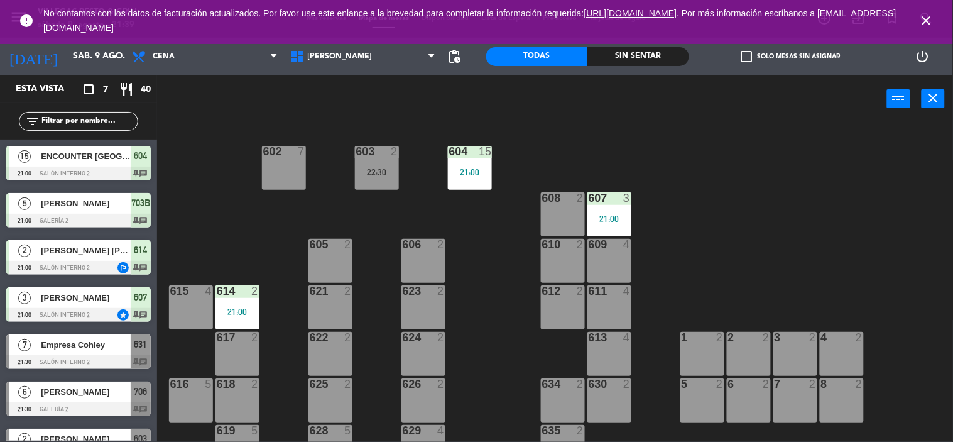
scroll to position [95, 0]
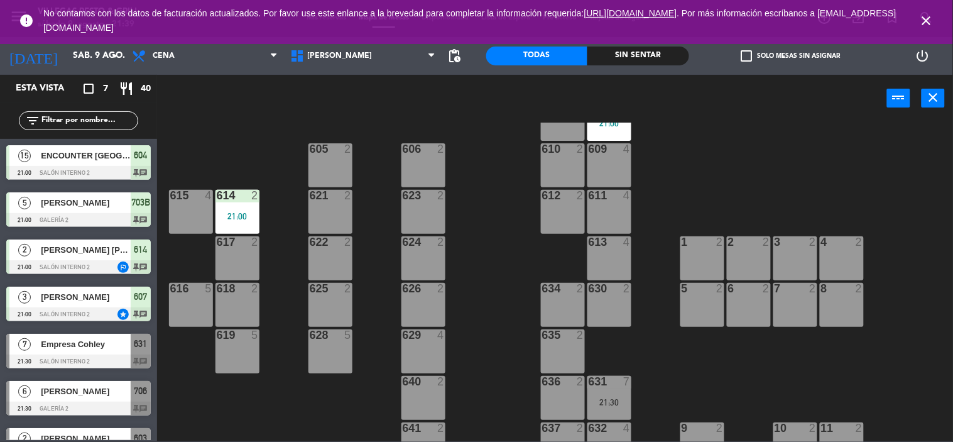
click at [481, 192] on div "602 7 603 2 22:30 604 15 21:00 608 2 607 3 21:00 605 2 606 2 610 2 609 4 621 2 …" at bounding box center [560, 282] width 787 height 319
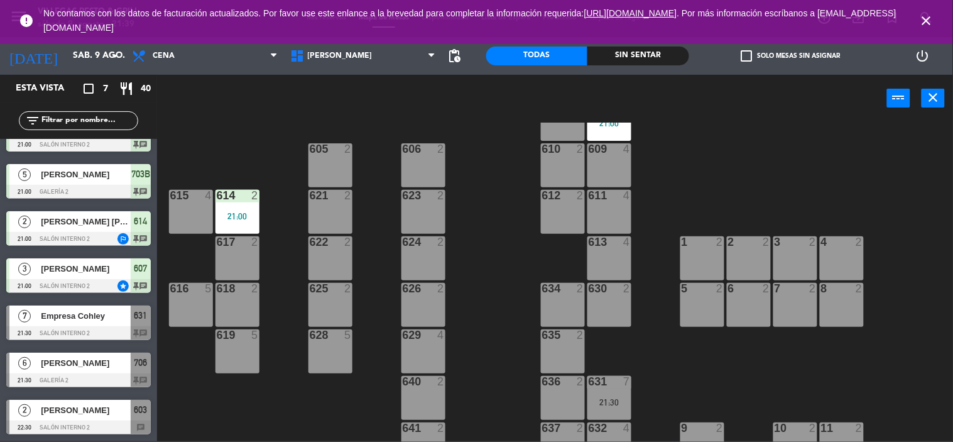
click at [670, 55] on div "Sin sentar" at bounding box center [639, 56] width 102 height 19
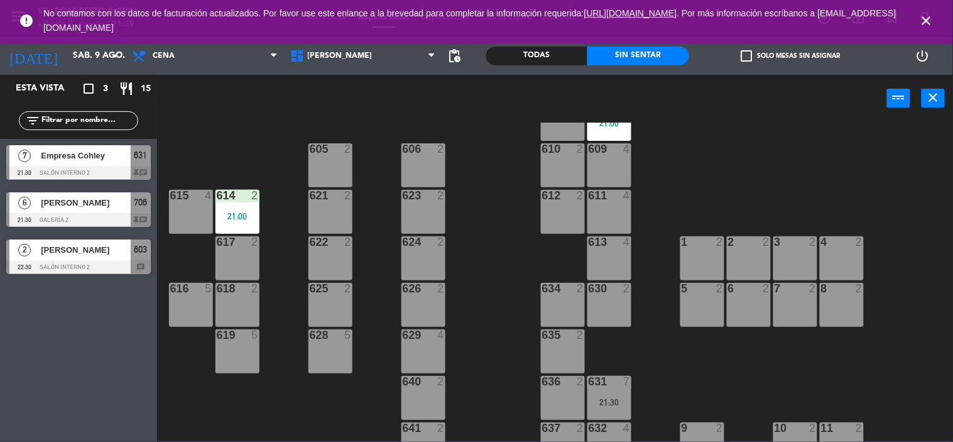
scroll to position [0, 0]
click at [925, 15] on icon "close" at bounding box center [927, 20] width 15 height 15
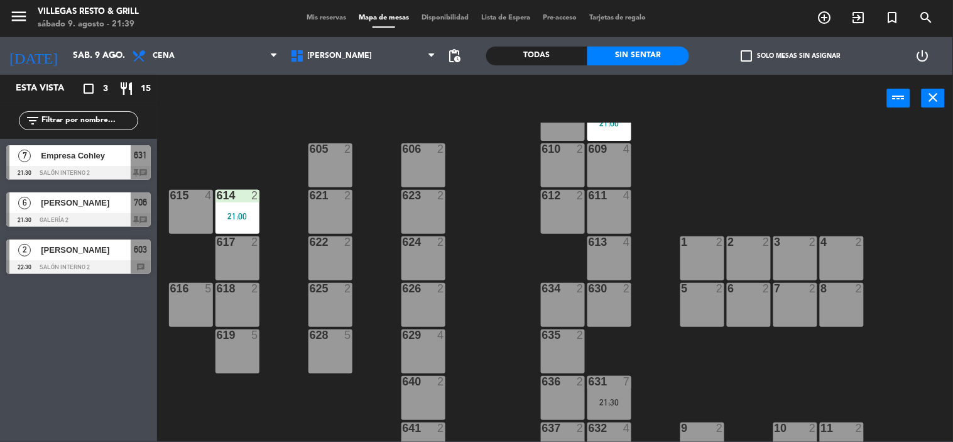
click at [71, 216] on div at bounding box center [78, 220] width 145 height 14
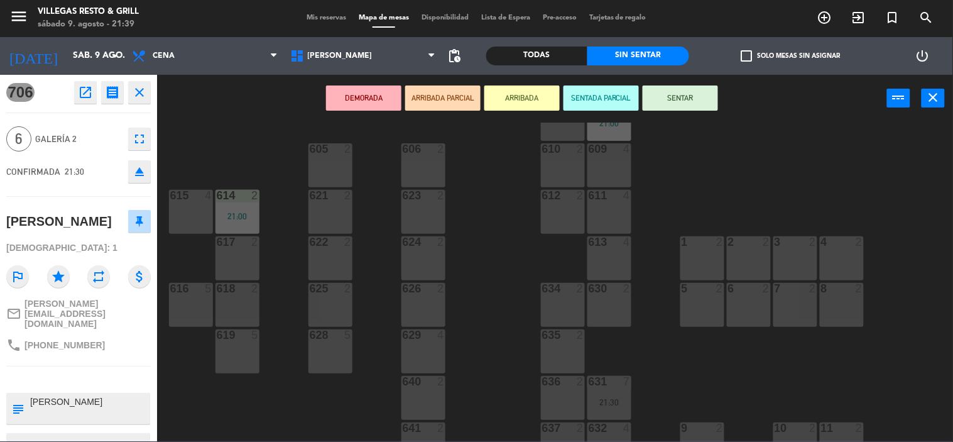
click at [237, 119] on div "DEMORADA ARRIBADA PARCIAL ARRIBADA SENTADA PARCIAL SENTAR power_input close" at bounding box center [522, 99] width 730 height 48
click at [266, 131] on div "602 7 603 2 22:30 604 15 21:00 608 2 607 3 21:00 605 2 606 2 610 2 609 4 621 2 …" at bounding box center [560, 282] width 787 height 319
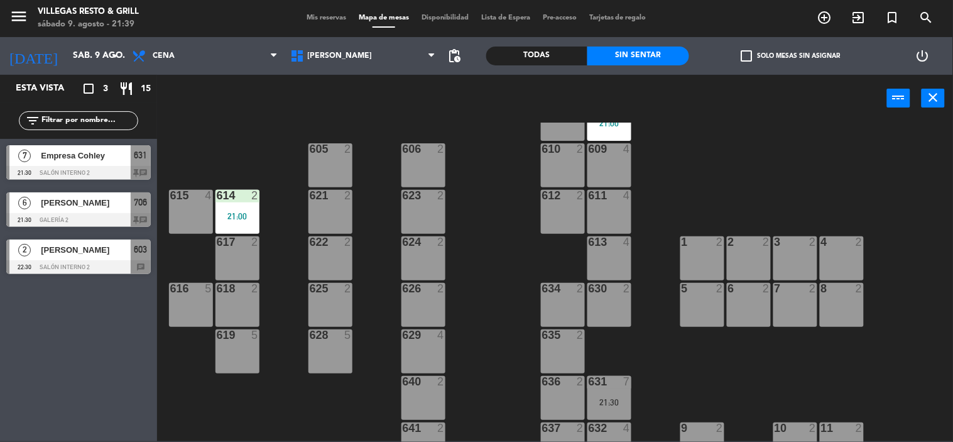
click at [58, 253] on span "[PERSON_NAME]" at bounding box center [86, 249] width 90 height 13
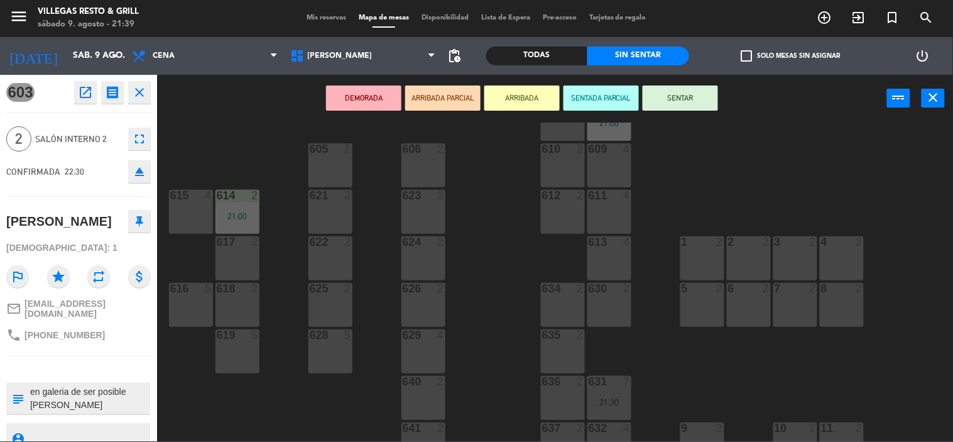
click at [239, 150] on div "602 7 603 2 22:30 604 15 21:00 608 2 607 3 21:00 605 2 606 2 610 2 609 4 621 2 …" at bounding box center [560, 282] width 787 height 319
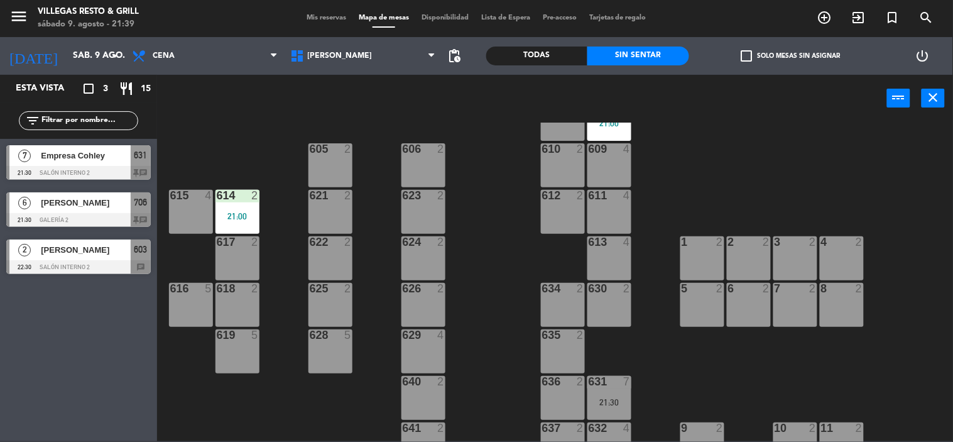
click at [98, 154] on span "Empresa Cohley" at bounding box center [86, 155] width 90 height 13
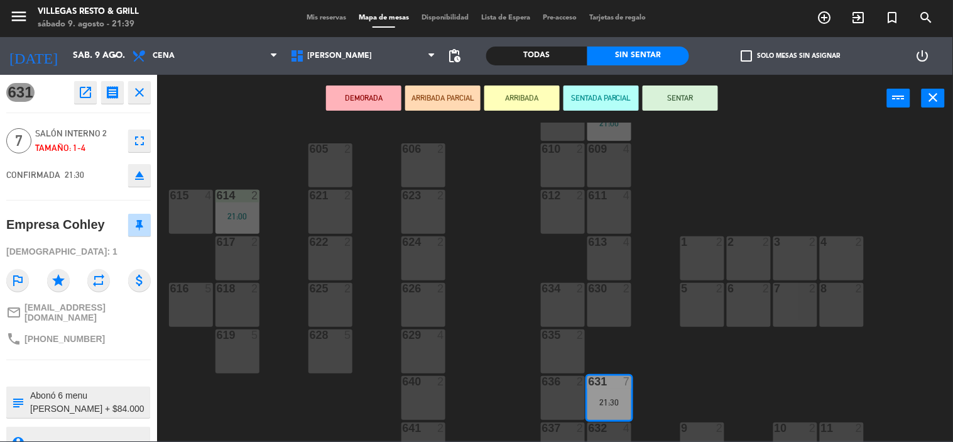
click at [229, 141] on div "602 7 603 2 22:30 604 15 21:00 608 2 607 3 21:00 605 2 606 2 610 2 609 4 621 2 …" at bounding box center [560, 282] width 787 height 319
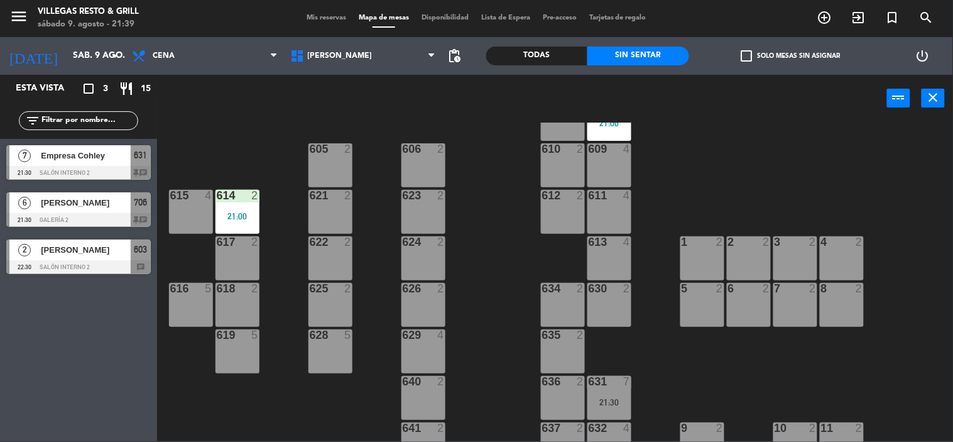
click at [58, 163] on div "Empresa Cohley" at bounding box center [85, 155] width 91 height 21
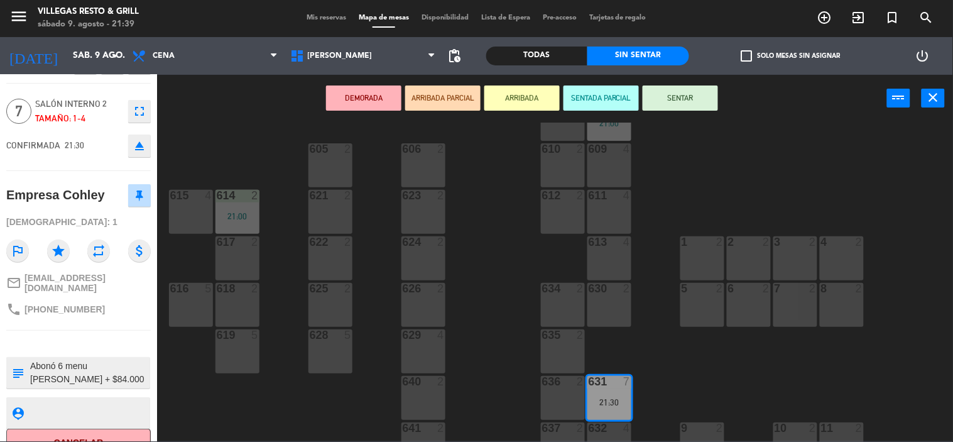
scroll to position [46, 0]
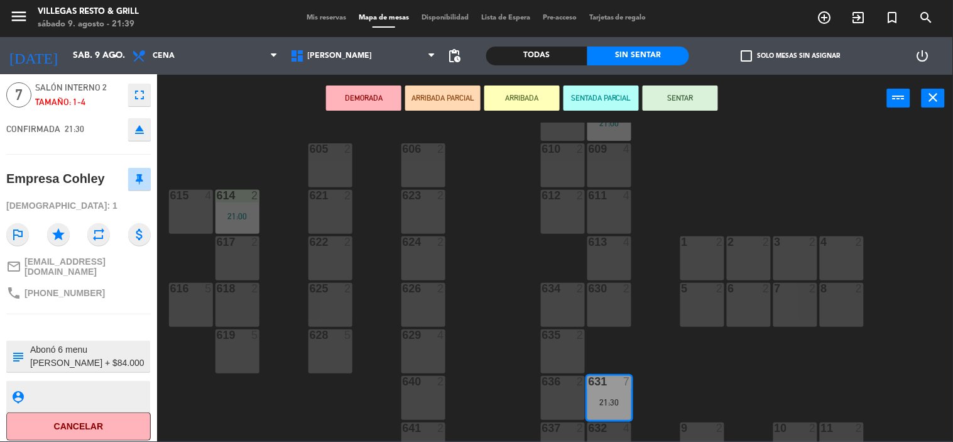
click at [268, 145] on div "602 7 603 2 22:30 604 15 21:00 608 2 607 3 21:00 605 2 606 2 610 2 609 4 621 2 …" at bounding box center [560, 282] width 787 height 319
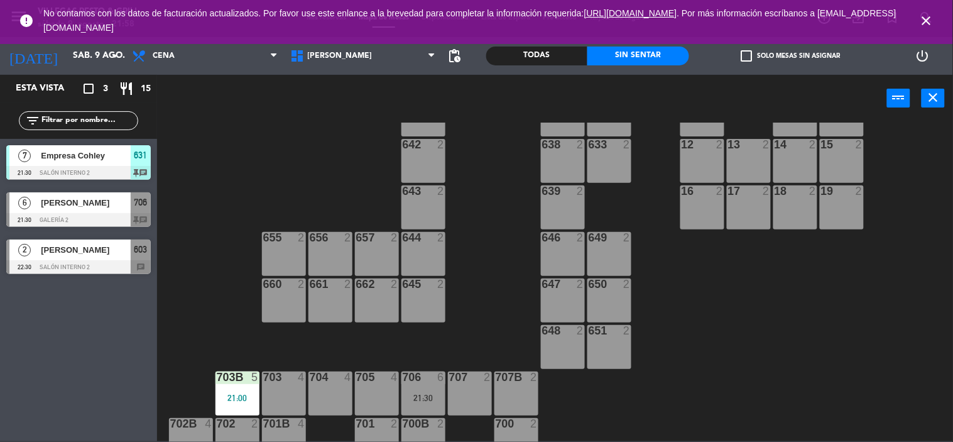
scroll to position [444, 0]
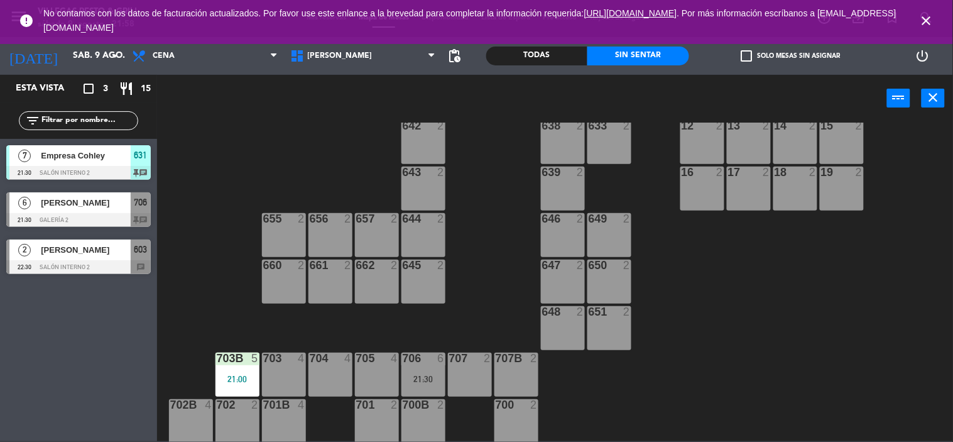
click at [926, 19] on icon "close" at bounding box center [927, 20] width 15 height 15
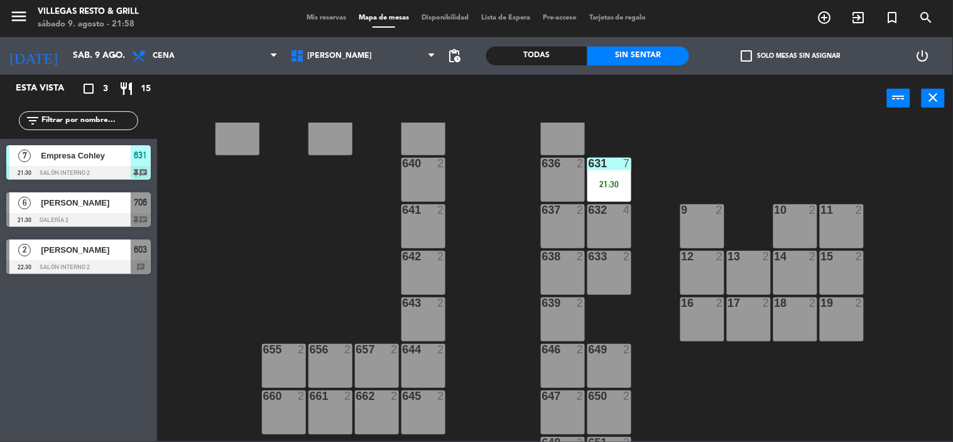
scroll to position [304, 0]
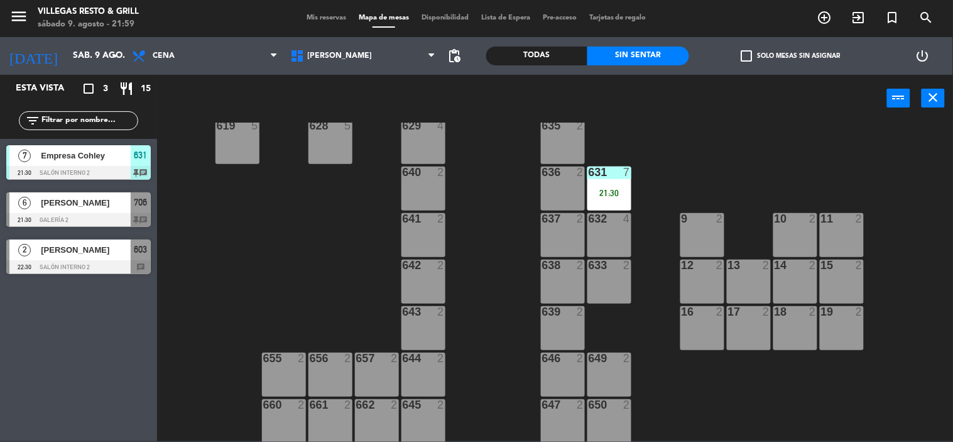
click at [321, 19] on span "Mis reservas" at bounding box center [326, 17] width 52 height 7
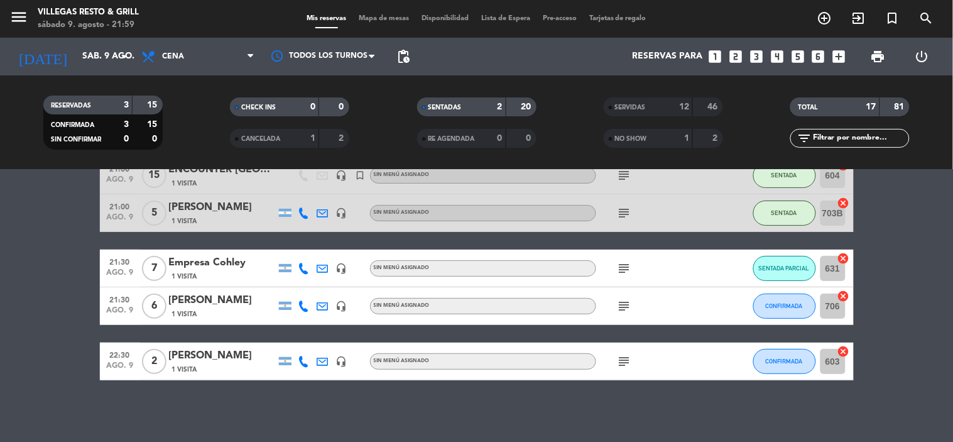
scroll to position [72, 0]
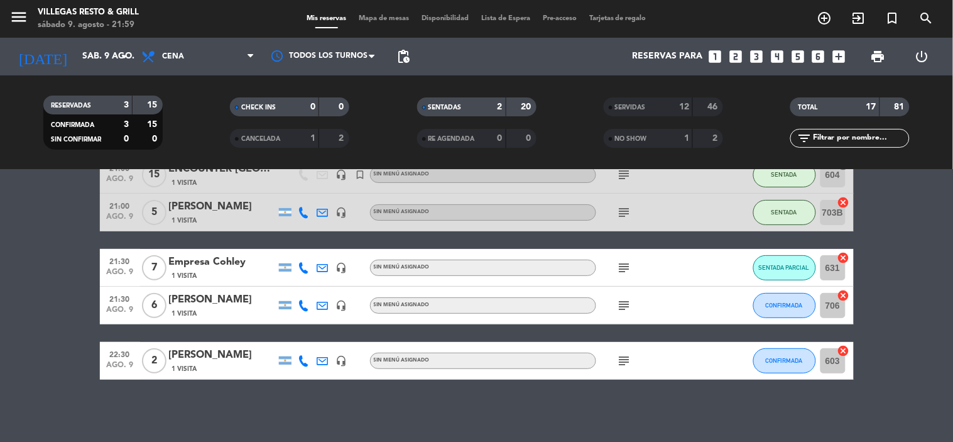
click at [375, 19] on span "Mapa de mesas" at bounding box center [384, 18] width 63 height 7
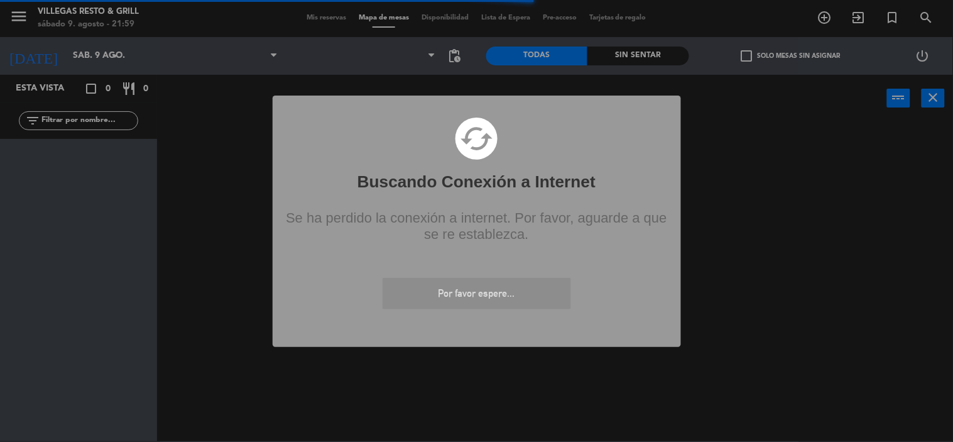
click at [330, 21] on div "? ! i Buscando Conexión a Internet × cached Se ha perdido la conexión a interne…" at bounding box center [476, 221] width 953 height 442
click at [329, 15] on div "? ! i Buscando Conexión a Internet × cached Se ha perdido la conexión a interne…" at bounding box center [476, 221] width 953 height 442
